Goal: Information Seeking & Learning: Learn about a topic

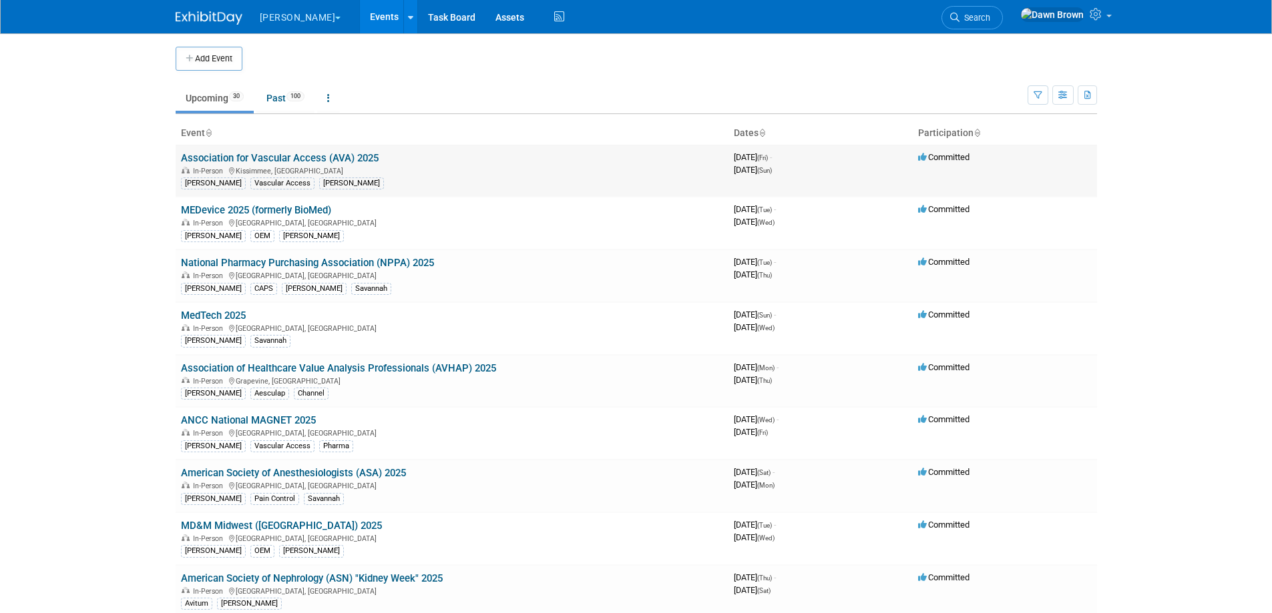
click at [310, 161] on link "Association for Vascular Access (AVA) 2025" at bounding box center [280, 158] width 198 height 12
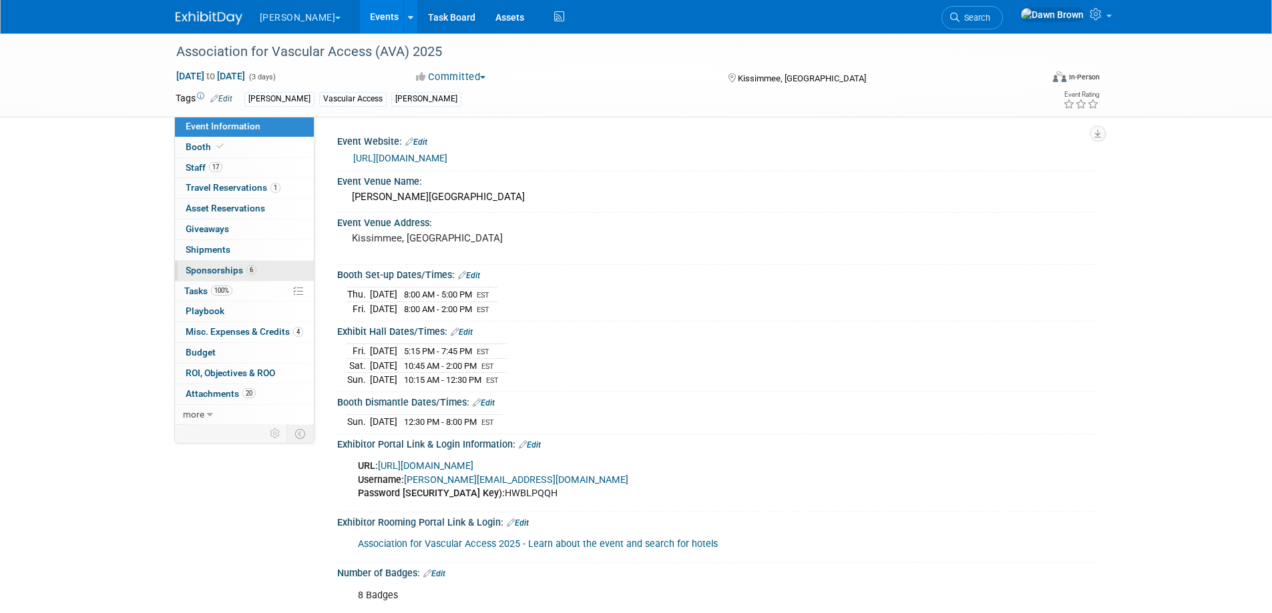
click at [216, 270] on span "Sponsorships 6" at bounding box center [221, 270] width 71 height 11
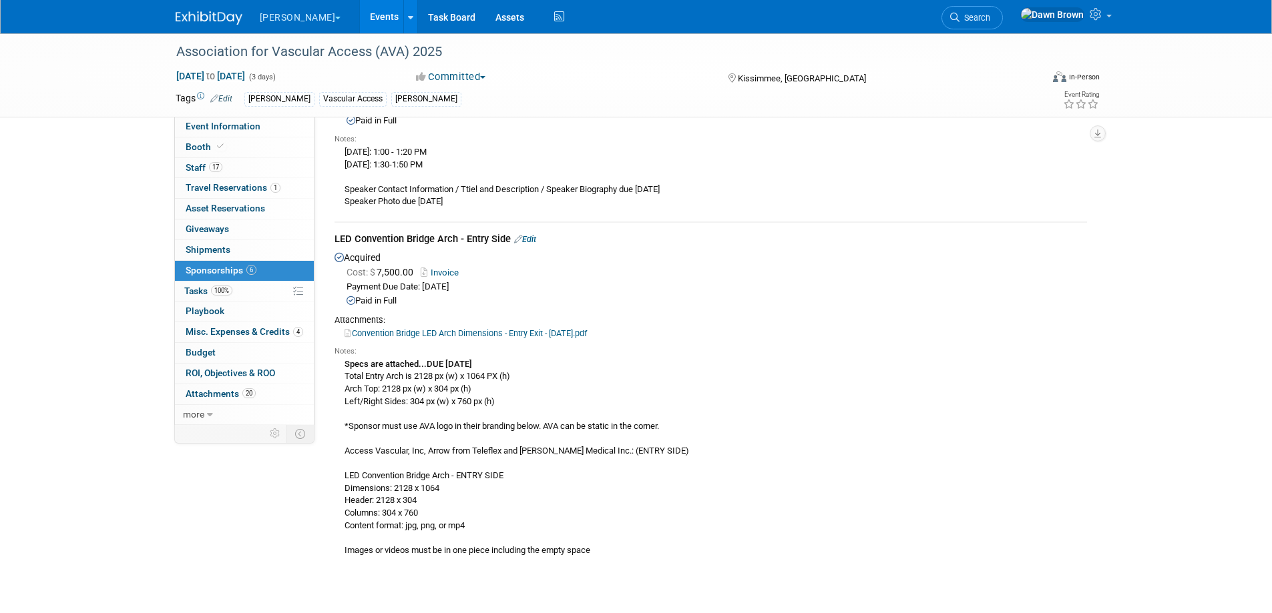
scroll to position [1786, 0]
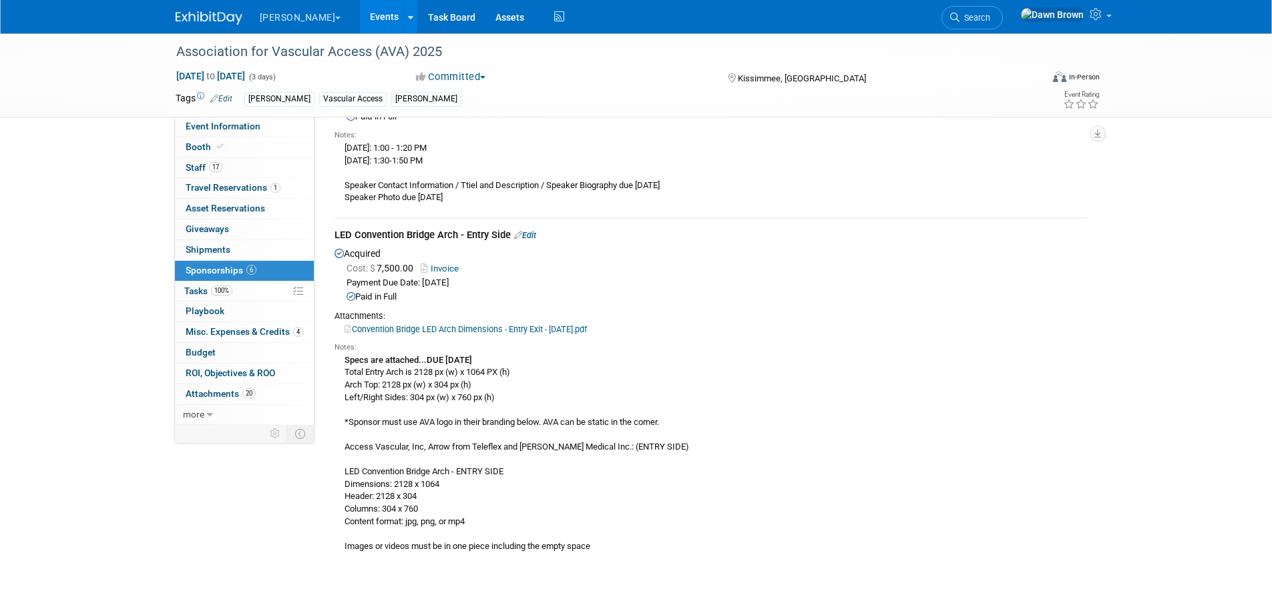
click at [519, 324] on link "Convention Bridge LED Arch Dimensions - Entry Exit - 02.27.2024.pdf" at bounding box center [465, 329] width 242 height 10
drag, startPoint x: 339, startPoint y: 540, endPoint x: 650, endPoint y: 557, distance: 310.9
click at [650, 557] on td "LED Convention Bridge Arch - Entry Side Edit Acquired Cost: $ 7,500.00 Invoice …" at bounding box center [710, 392] width 752 height 348
copy div "Images or videos must be in one piece including the empty space"
click at [939, 540] on div "Specs are attached...DUE AUGUST 18, 2025 Total Entry Arch is 2128 px (w) x 1064…" at bounding box center [710, 453] width 752 height 200
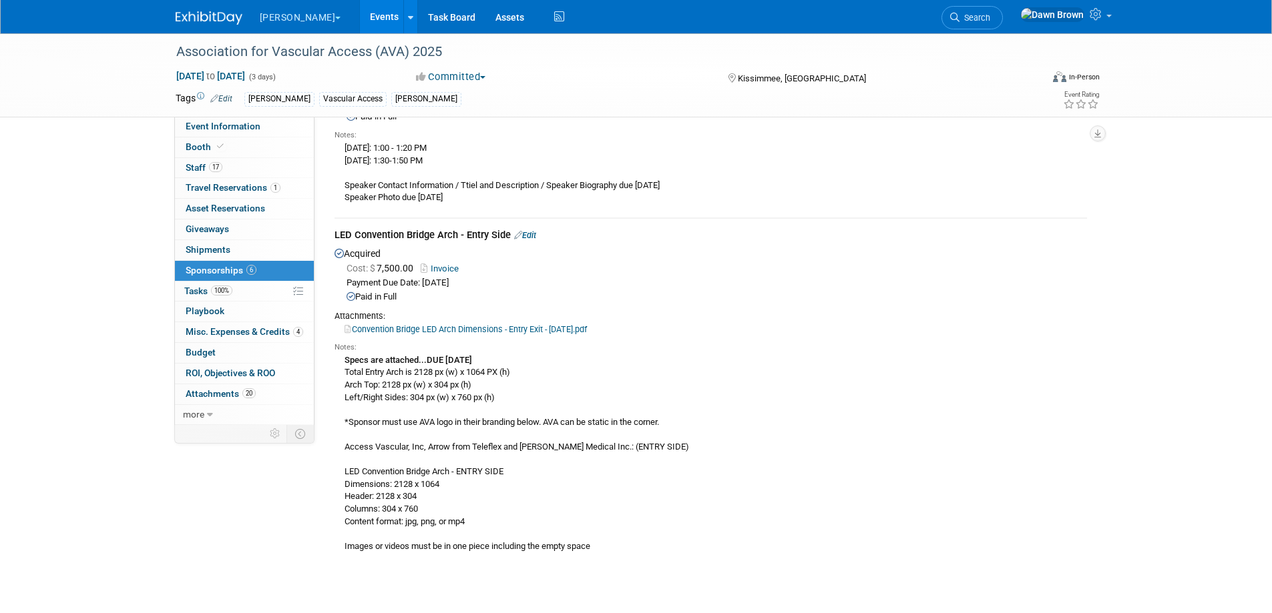
click at [360, 12] on link "Events" at bounding box center [384, 16] width 49 height 33
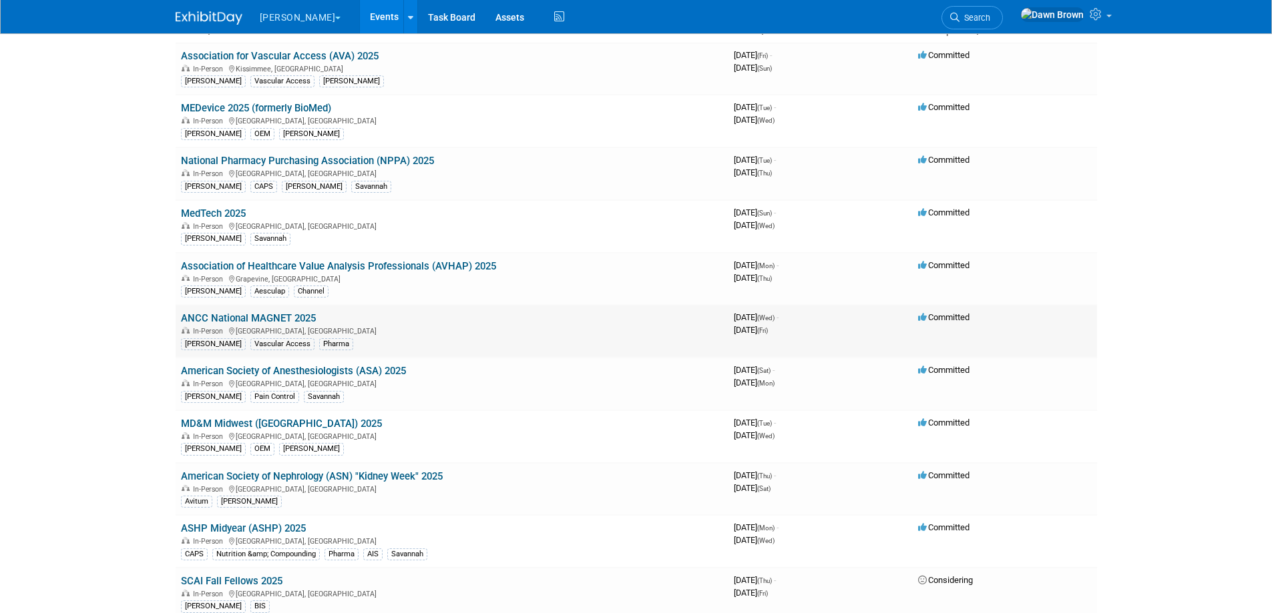
scroll to position [150, 0]
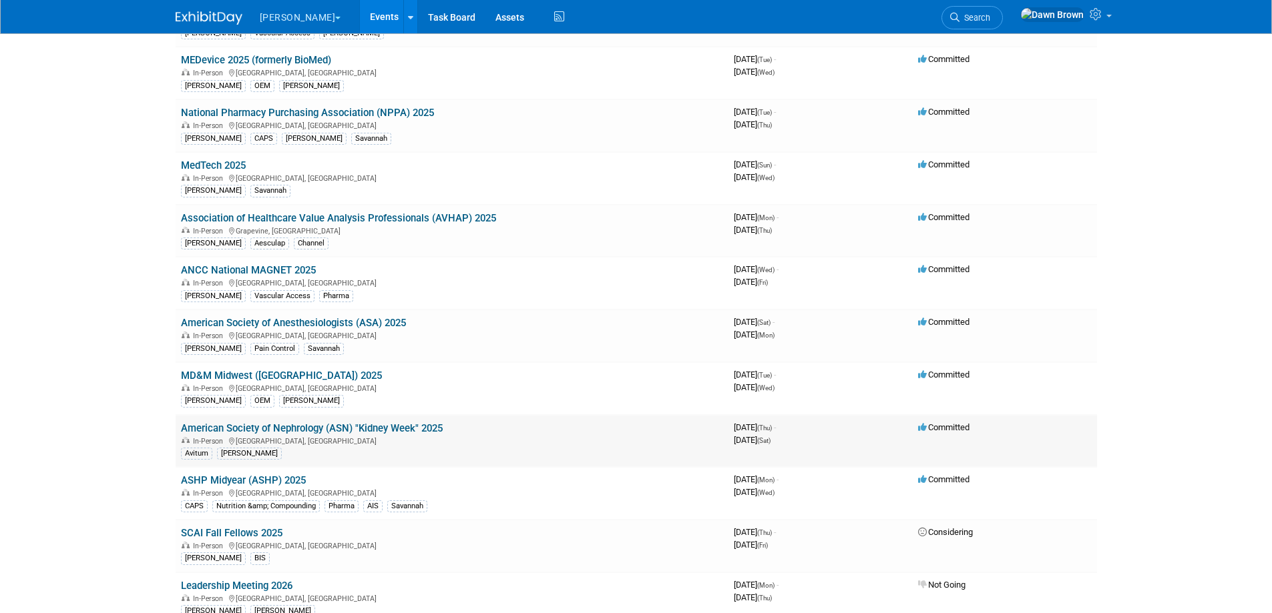
click at [379, 425] on link "American Society of Nephrology (ASN) "Kidney Week" 2025" at bounding box center [312, 429] width 262 height 12
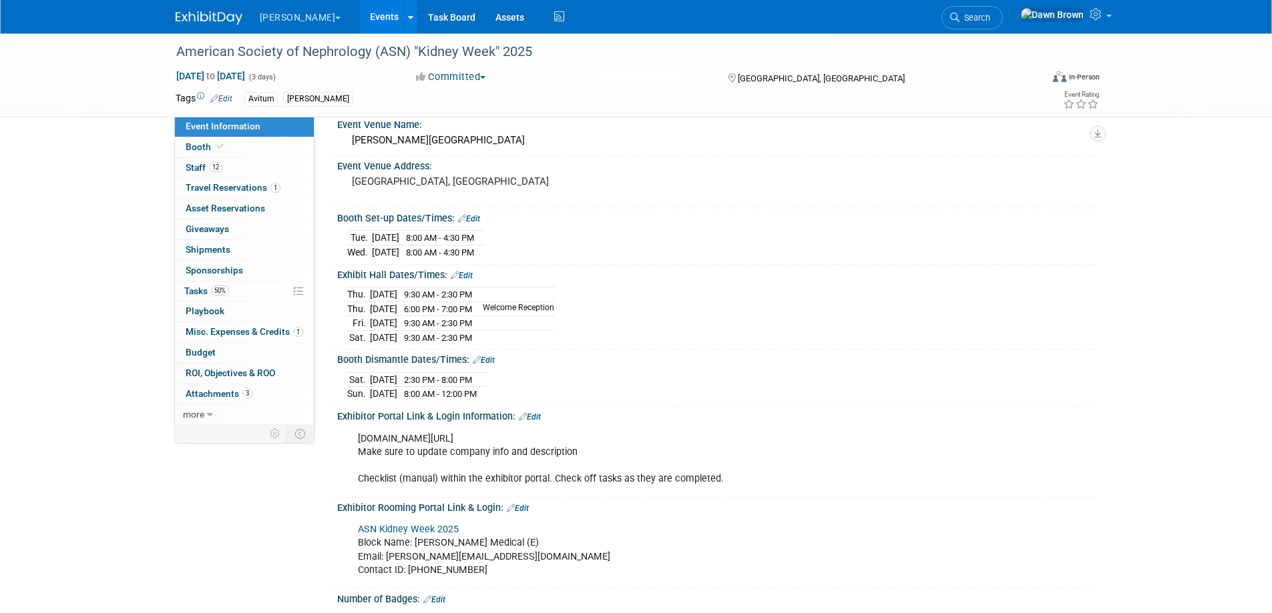
scroll to position [67, 0]
